Goal: Task Accomplishment & Management: Manage account settings

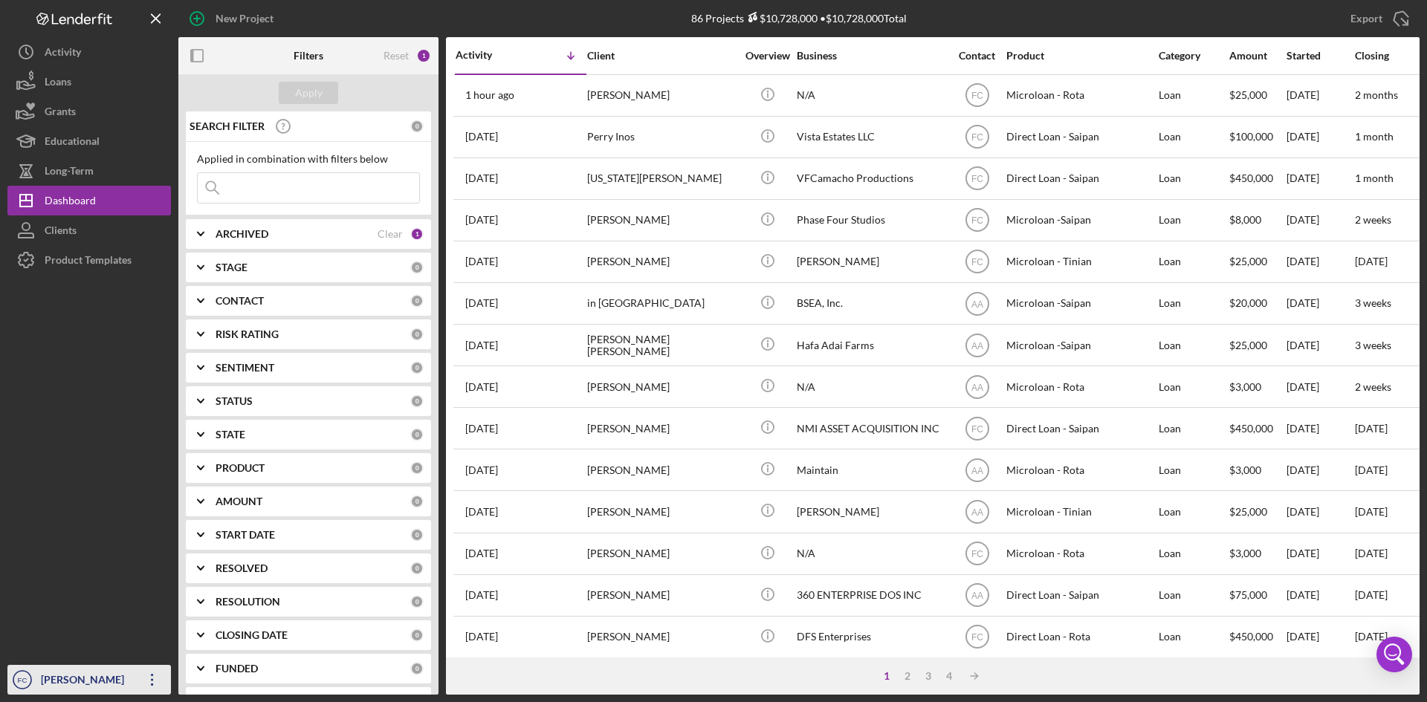
click at [62, 680] on div "[PERSON_NAME]" at bounding box center [85, 681] width 97 height 33
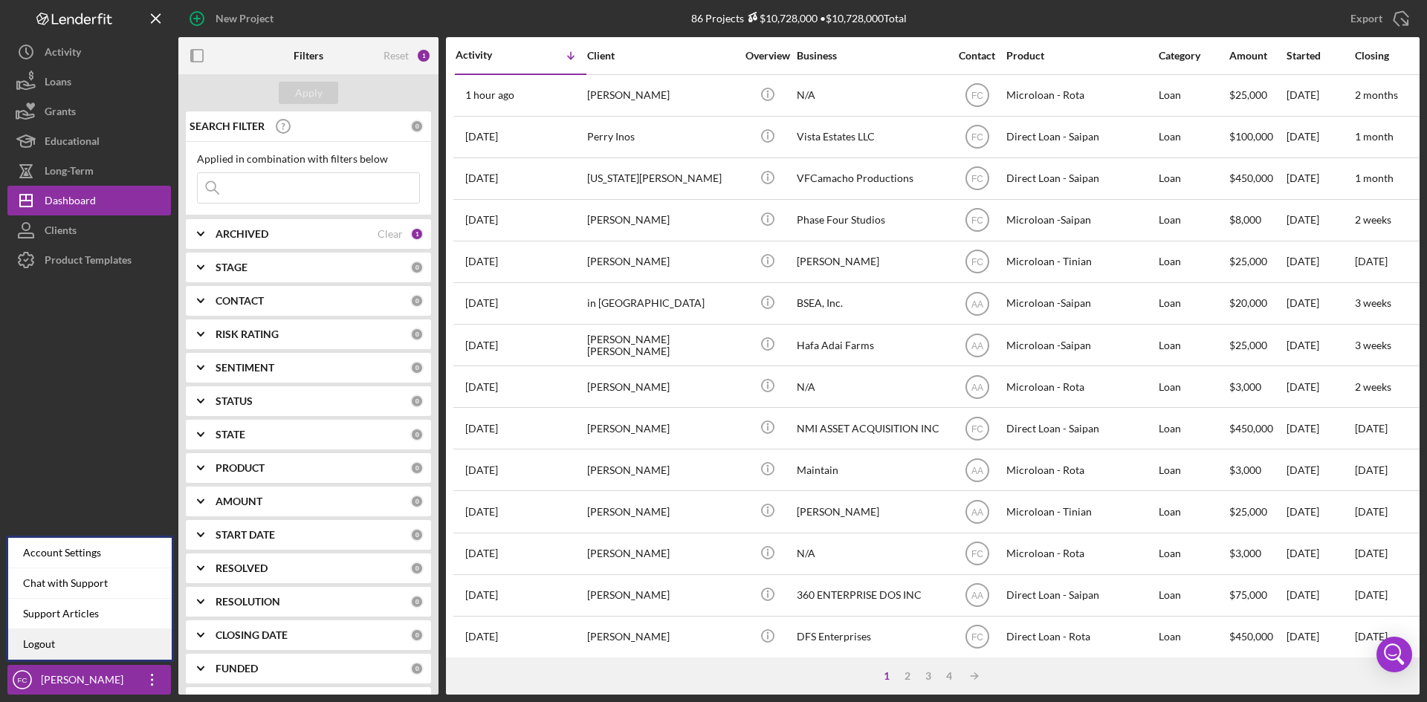
click at [68, 655] on link "Logout" at bounding box center [90, 645] width 164 height 30
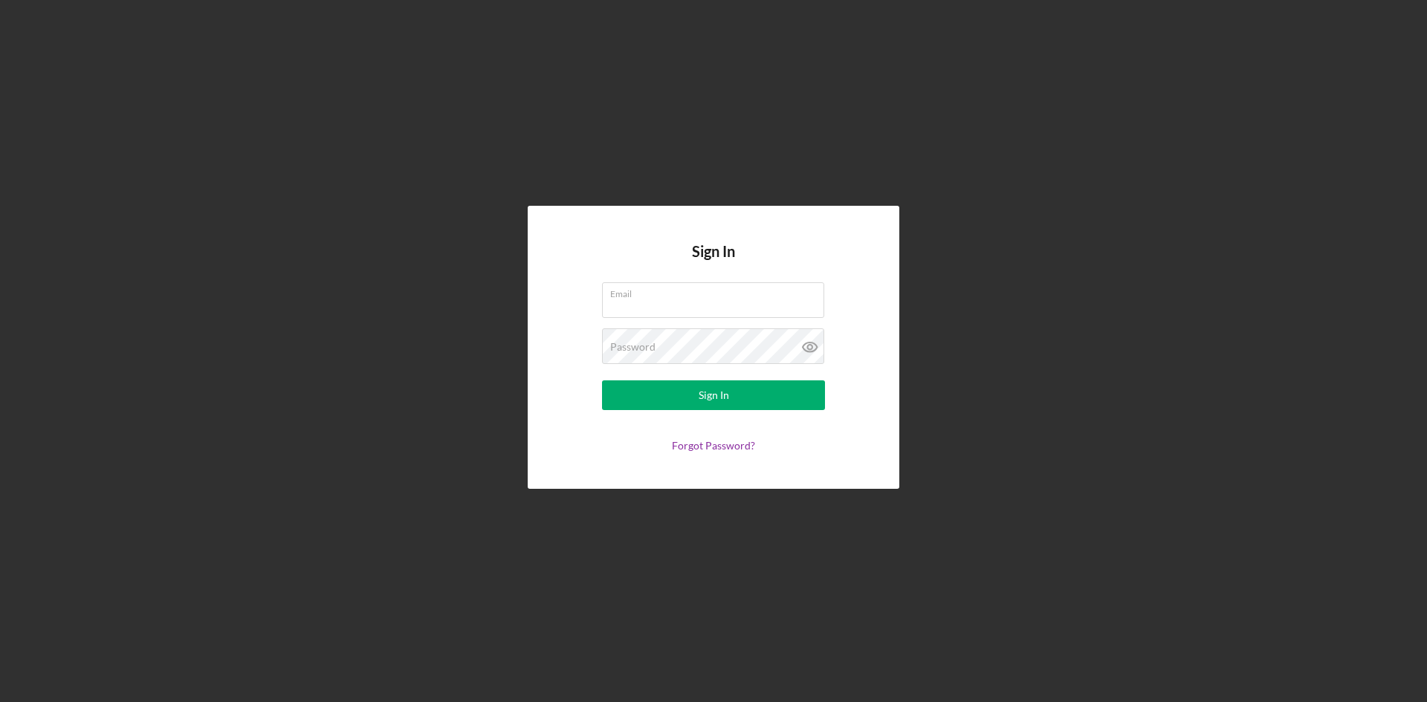
type input "[PERSON_NAME][EMAIL_ADDRESS][DOMAIN_NAME]"
